Goal: Task Accomplishment & Management: Use online tool/utility

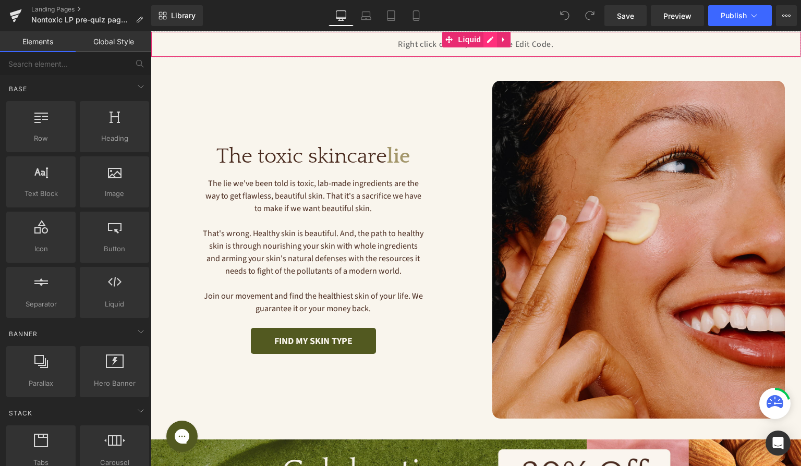
click at [493, 41] on div "Liquid" at bounding box center [476, 44] width 650 height 26
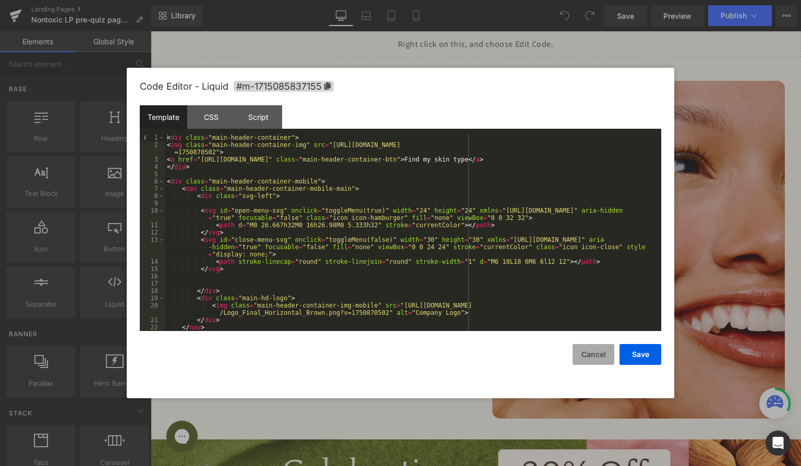
click at [587, 354] on button "Cancel" at bounding box center [593, 354] width 42 height 21
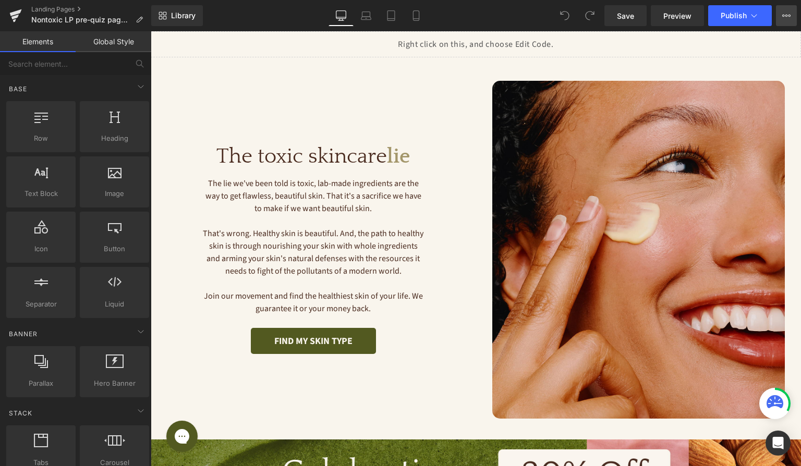
click at [783, 20] on button "View Live Page View with current Template Save Template to Library Schedule Pub…" at bounding box center [786, 15] width 21 height 21
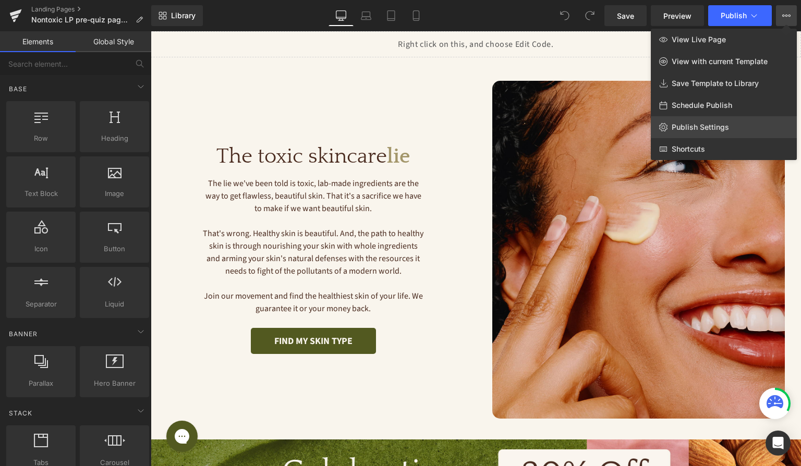
click at [722, 130] on span "Publish Settings" at bounding box center [699, 126] width 57 height 9
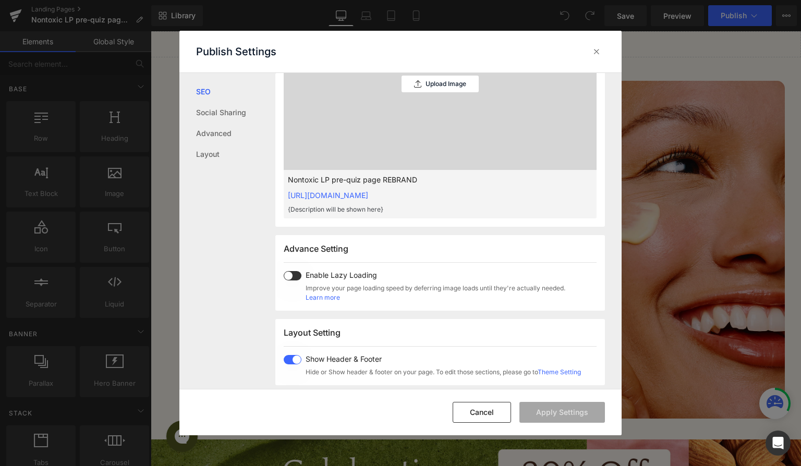
scroll to position [392, 0]
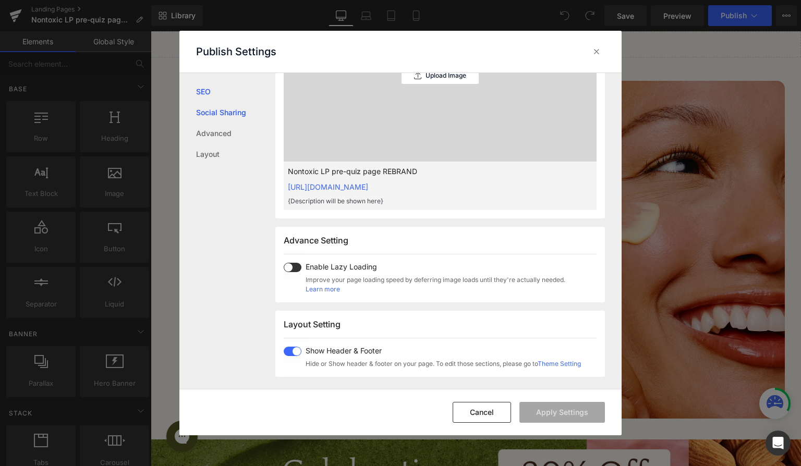
click at [239, 109] on link "Social Sharing" at bounding box center [235, 112] width 79 height 21
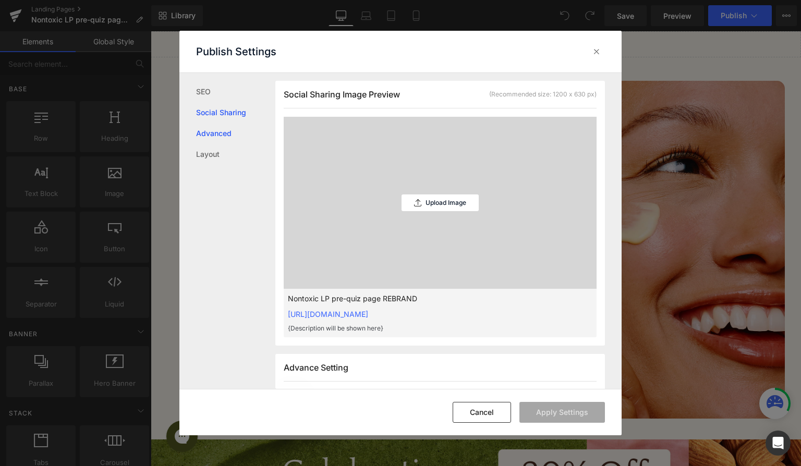
click at [229, 128] on link "Advanced" at bounding box center [235, 133] width 79 height 21
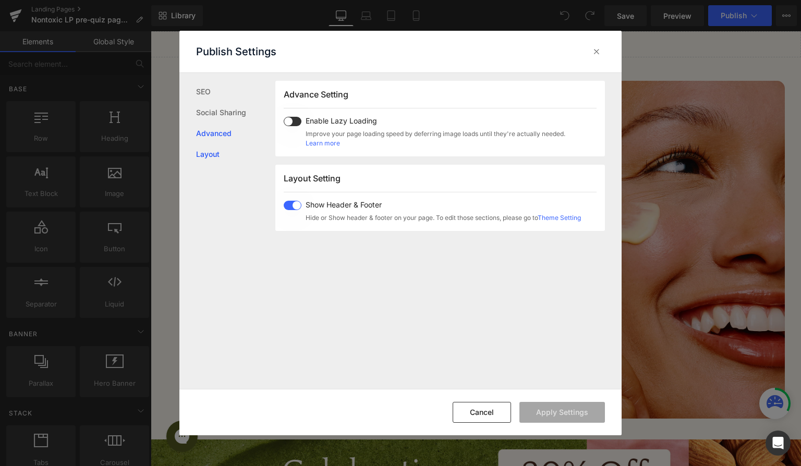
click at [223, 157] on link "Layout" at bounding box center [235, 154] width 79 height 21
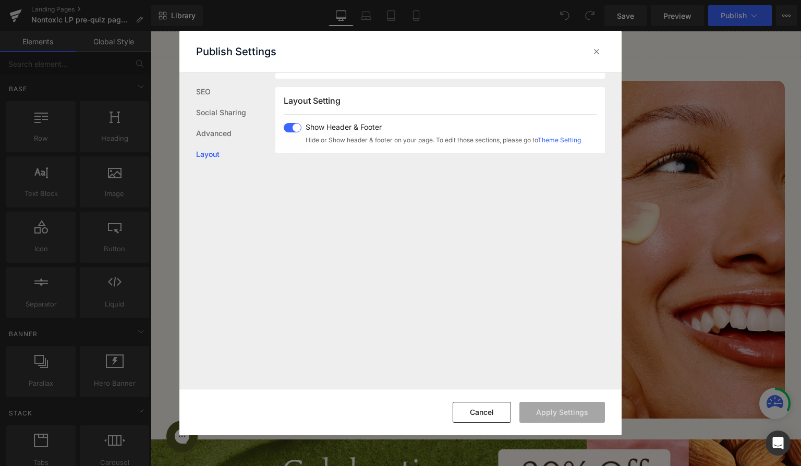
scroll to position [621, 0]
click at [599, 50] on icon at bounding box center [596, 51] width 10 height 10
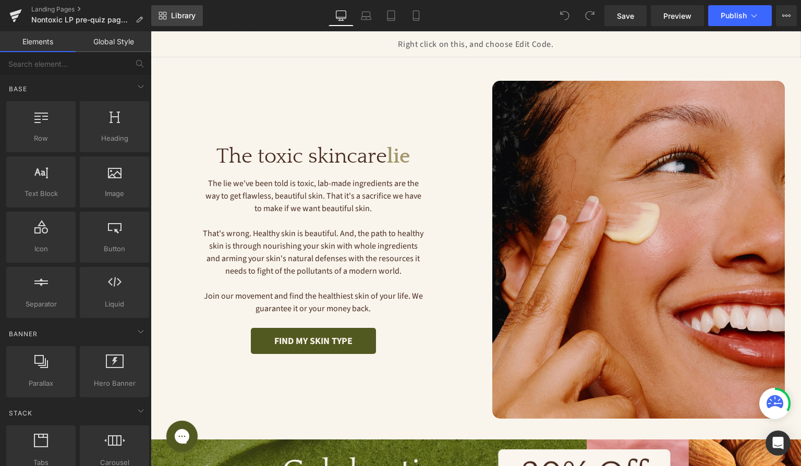
click at [152, 17] on link "Library" at bounding box center [177, 15] width 52 height 21
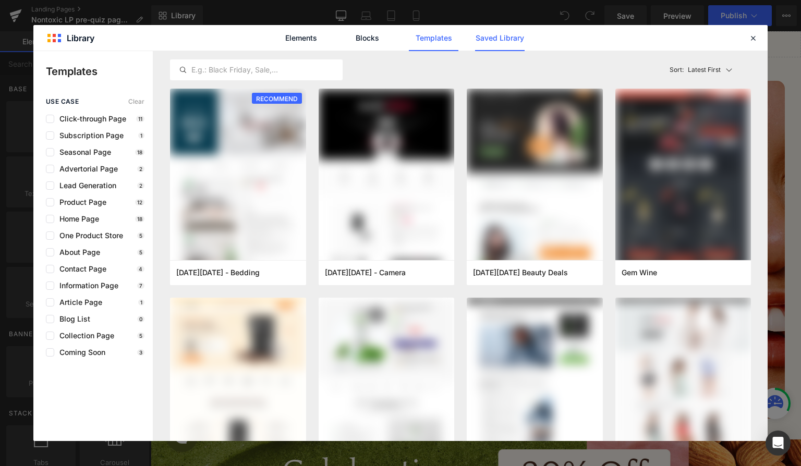
click at [0, 0] on link "Saved Library" at bounding box center [0, 0] width 0 height 0
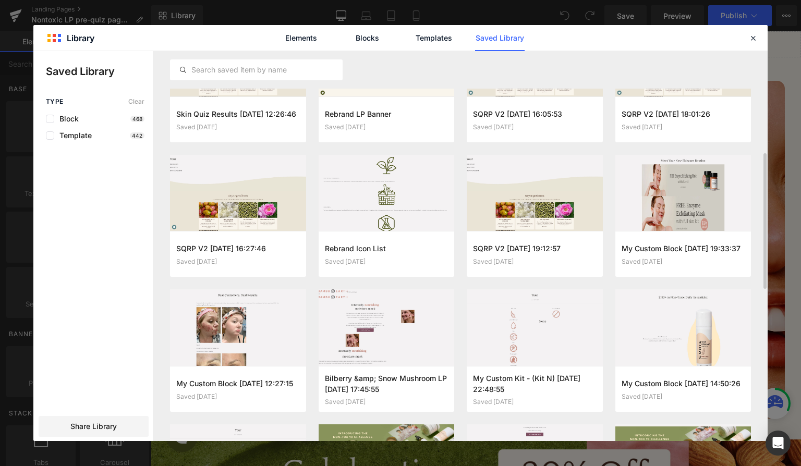
scroll to position [0, 0]
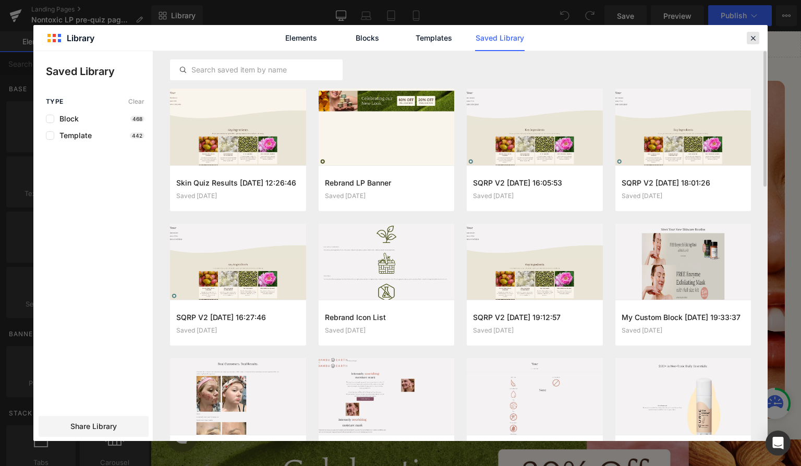
click at [757, 40] on icon at bounding box center [752, 37] width 9 height 9
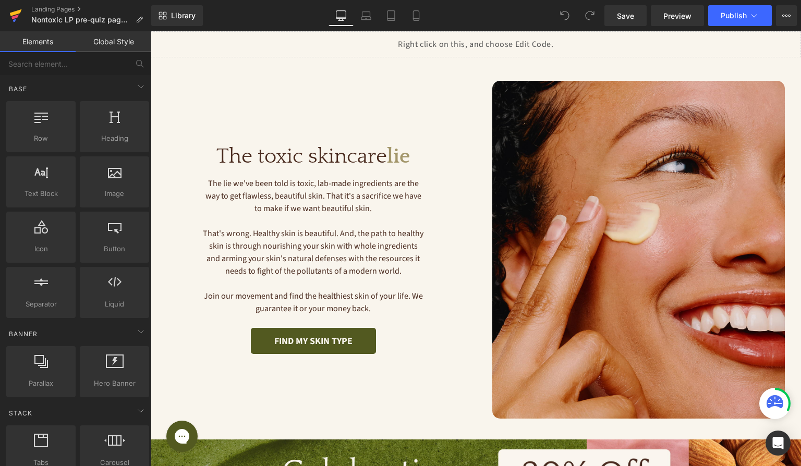
click at [11, 8] on icon at bounding box center [15, 16] width 13 height 26
